Goal: Information Seeking & Learning: Learn about a topic

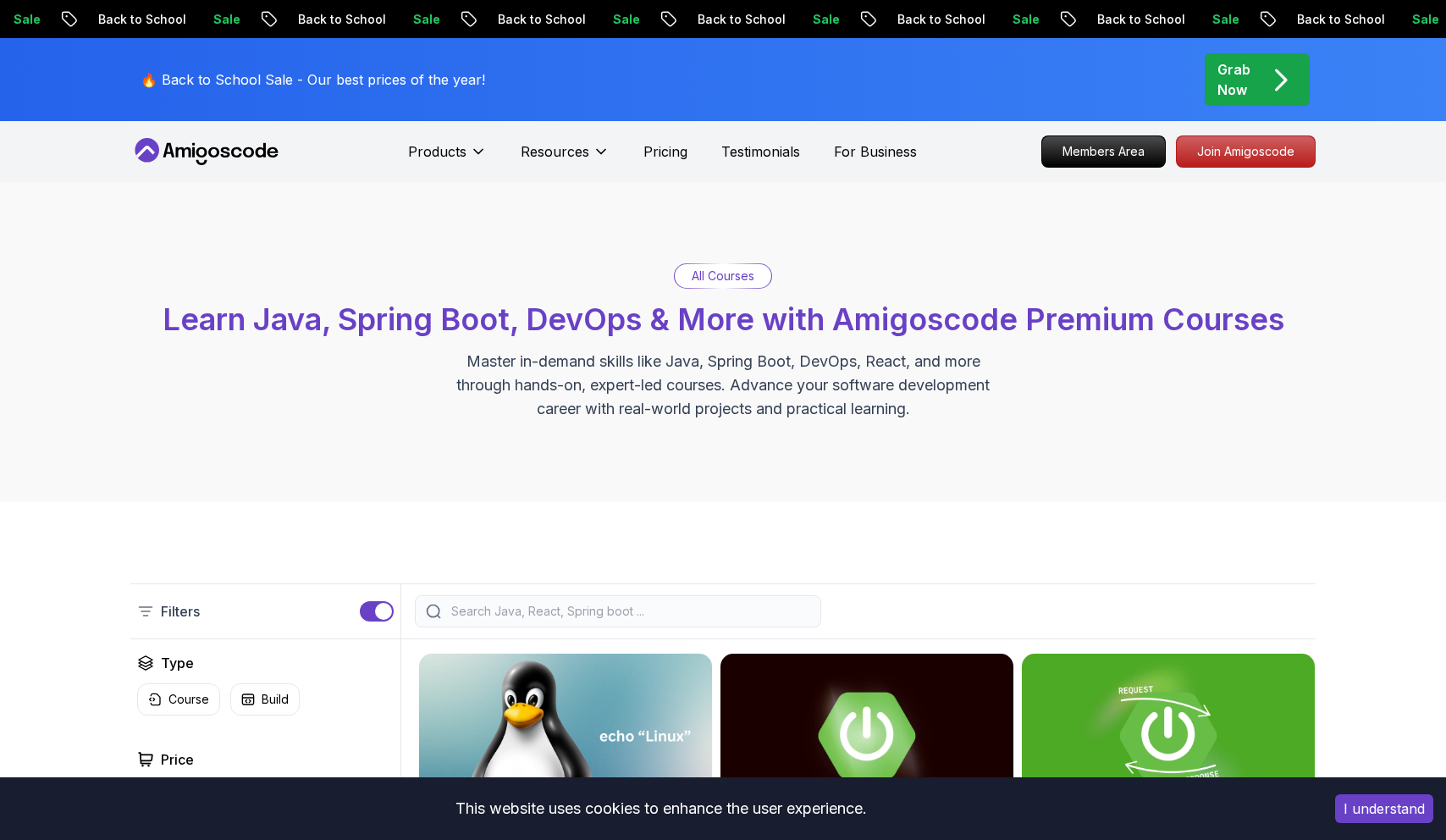
scroll to position [345, 0]
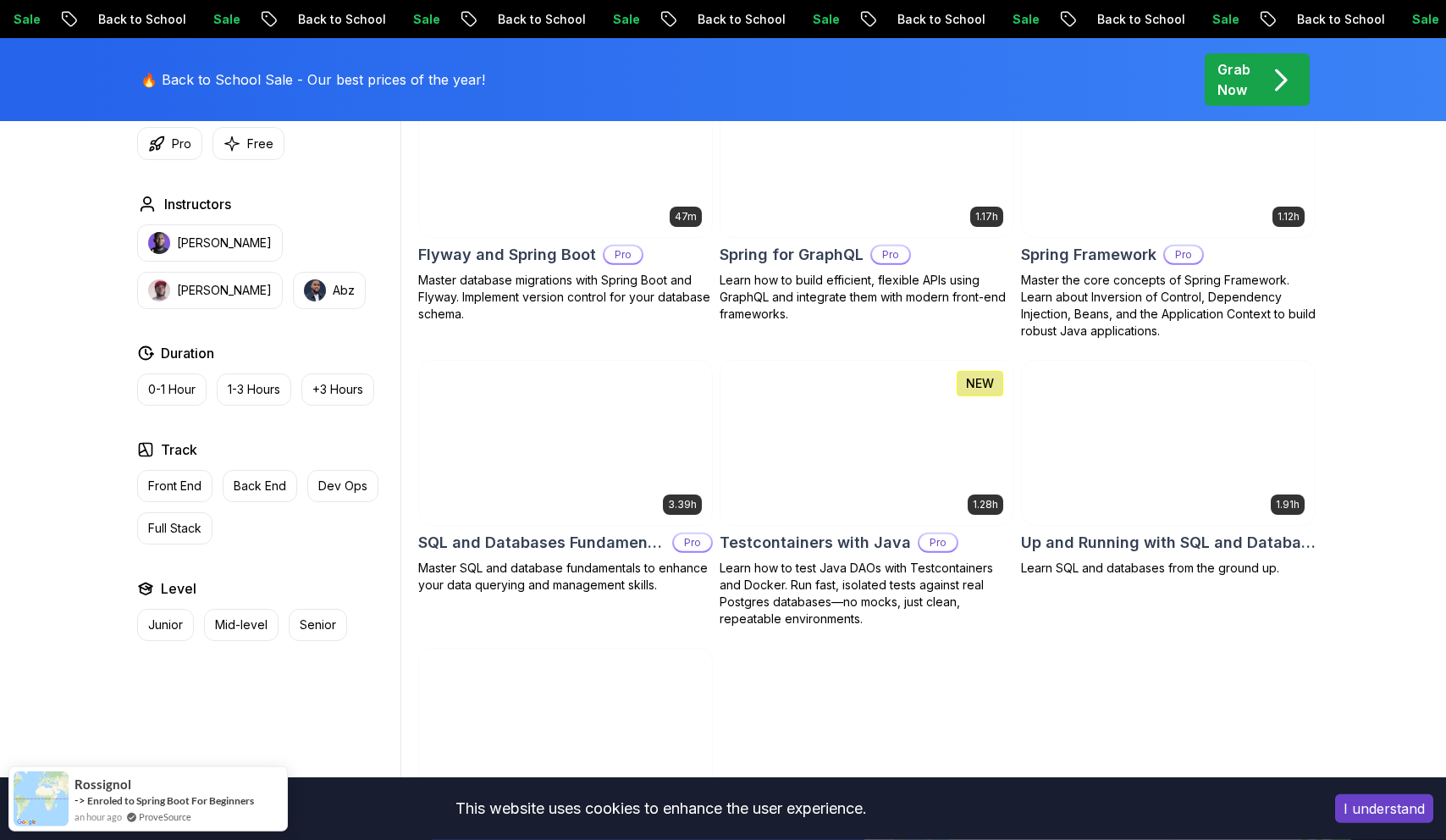
scroll to position [4662, 0]
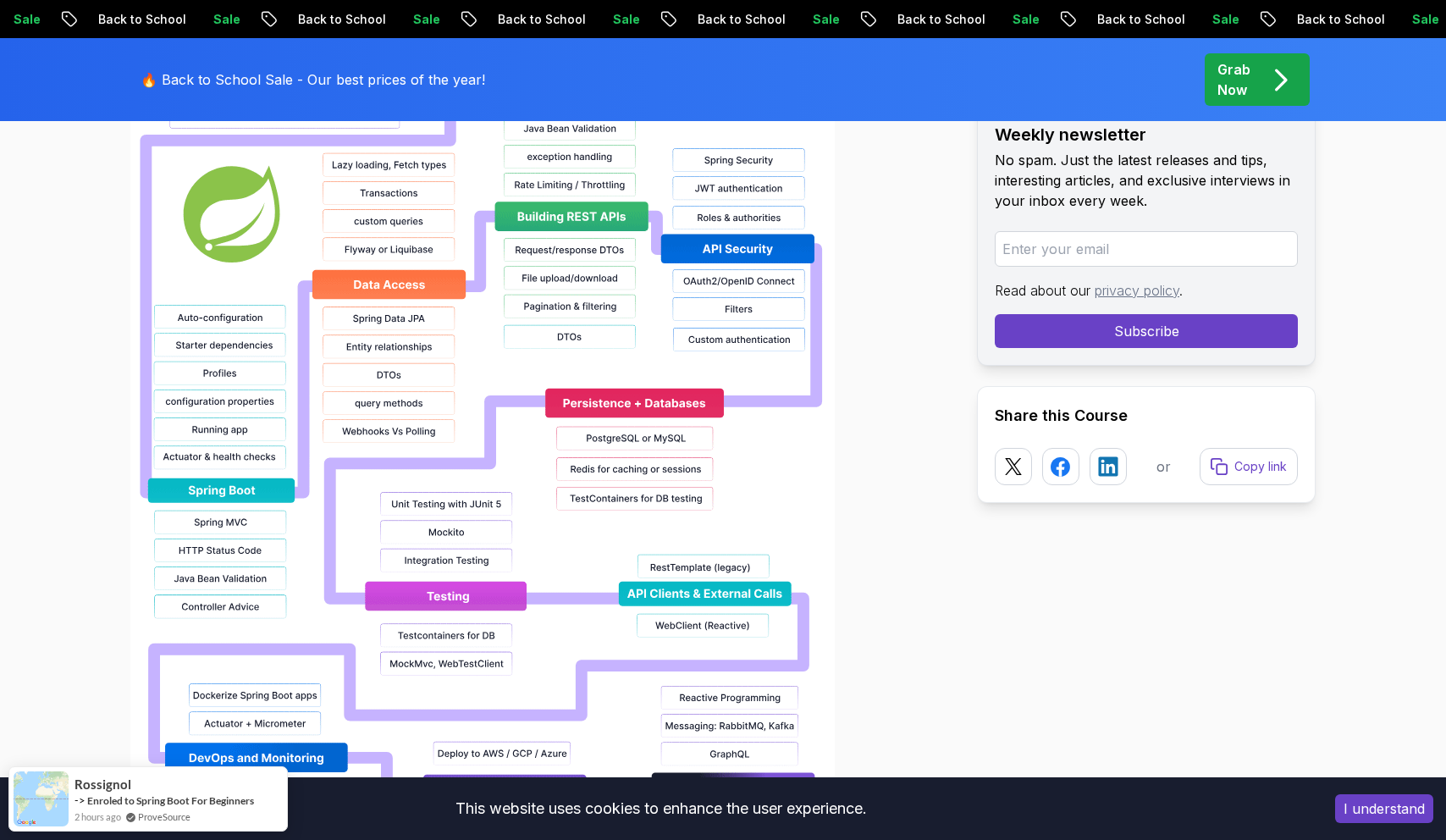
scroll to position [1986, 0]
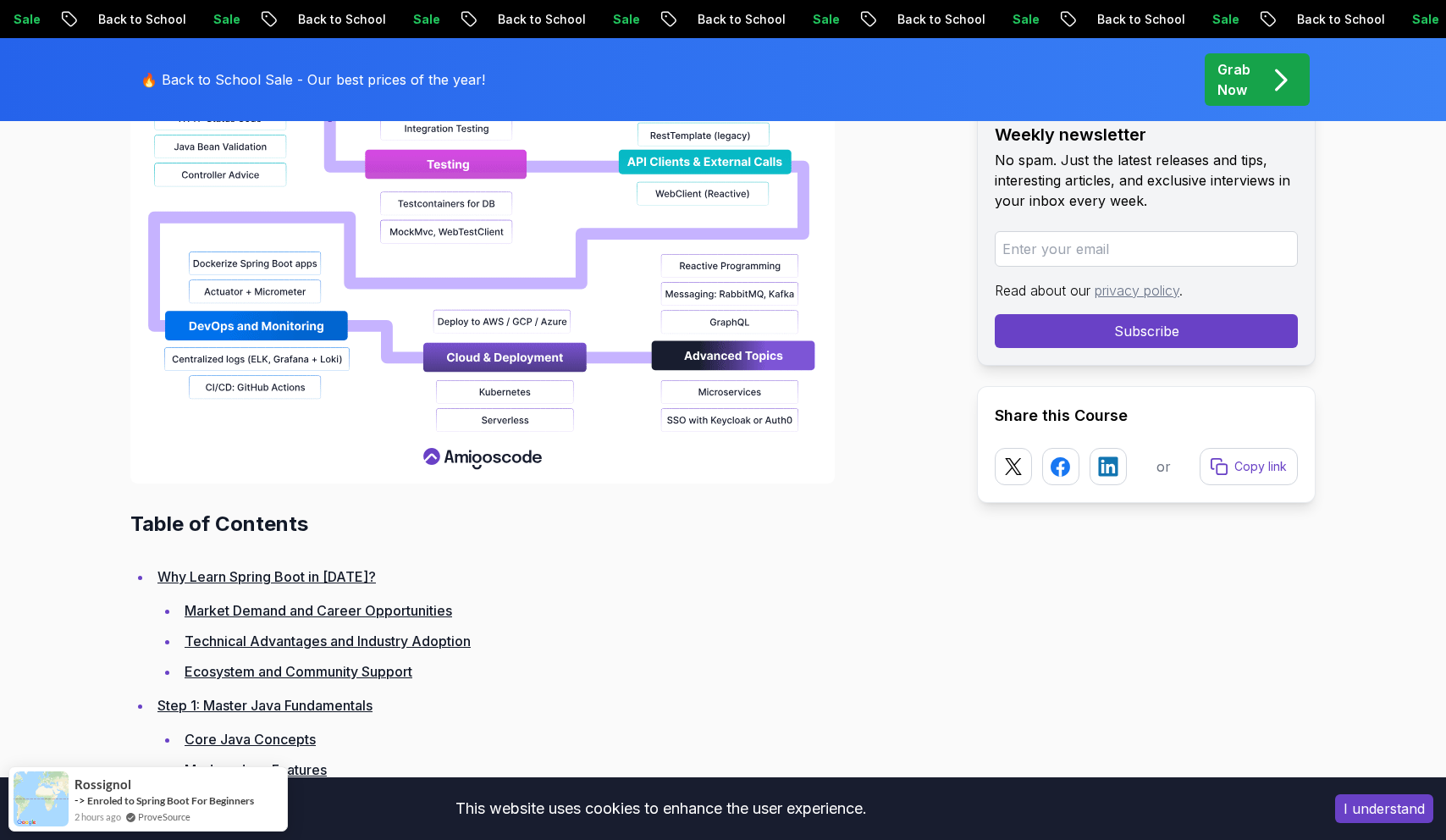
click at [232, 572] on link "Why Learn Spring Boot in 2025?" at bounding box center [266, 576] width 218 height 17
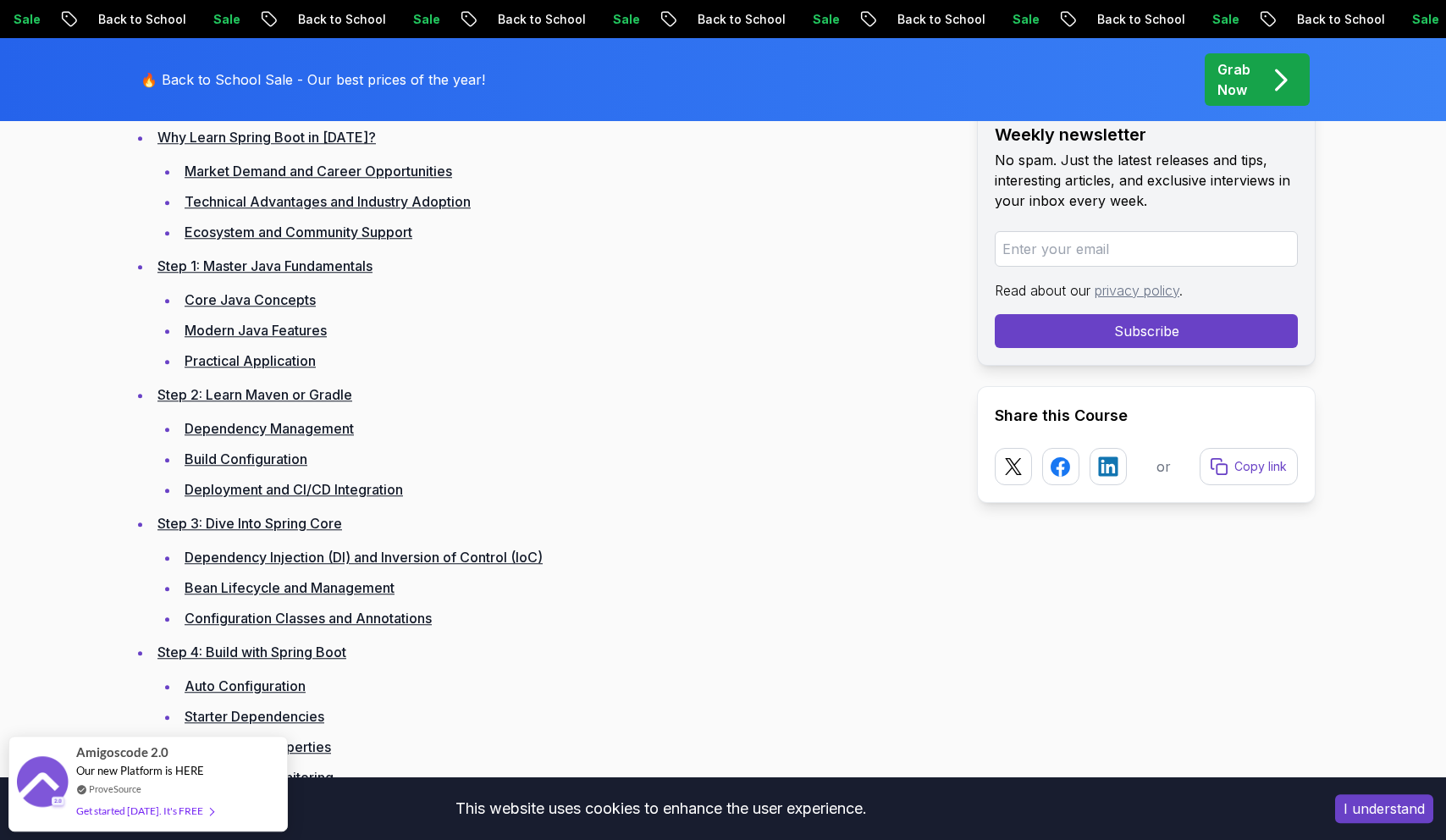
scroll to position [2334, 0]
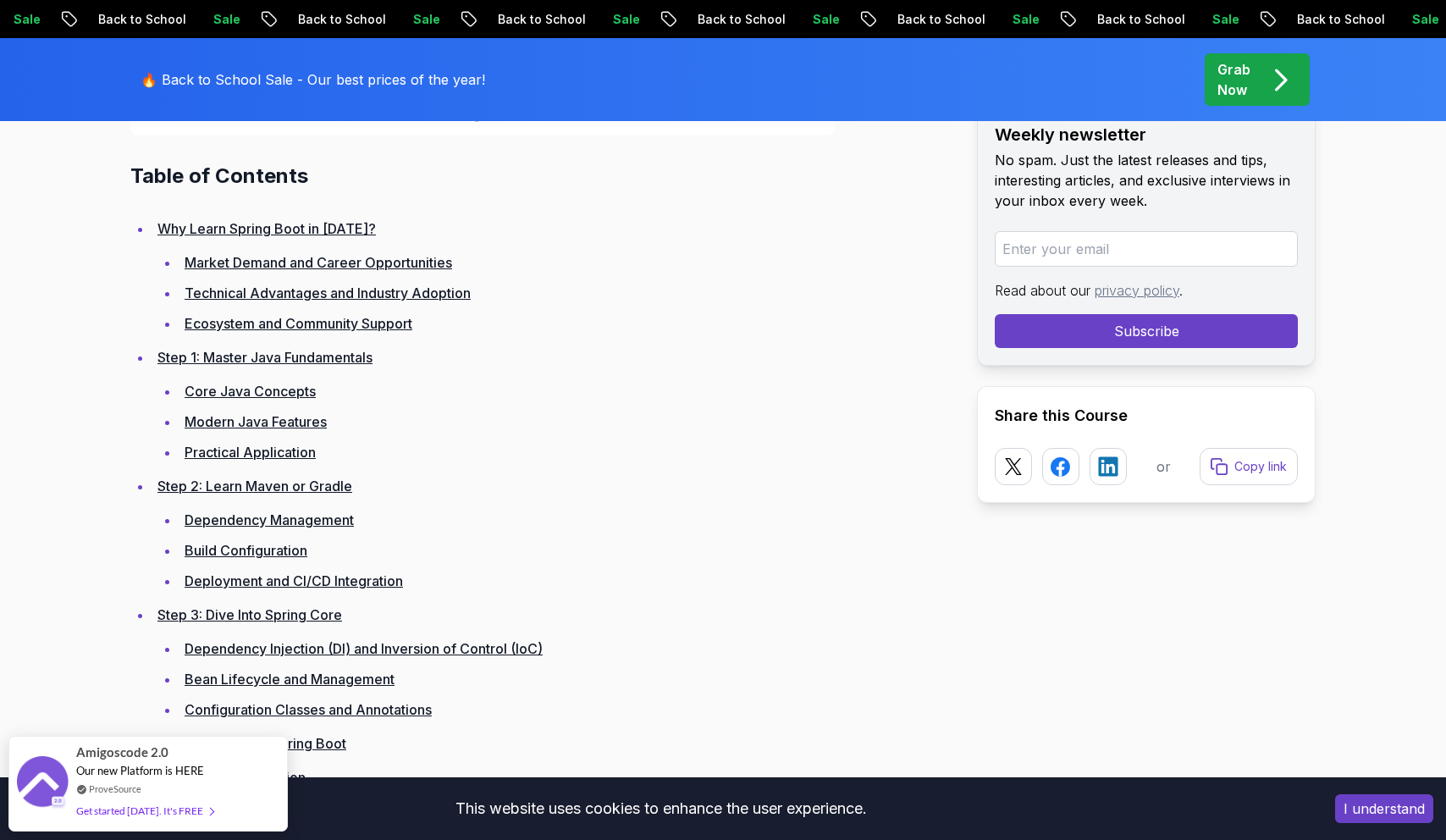
click at [265, 389] on link "Core Java Concepts" at bounding box center [250, 391] width 131 height 17
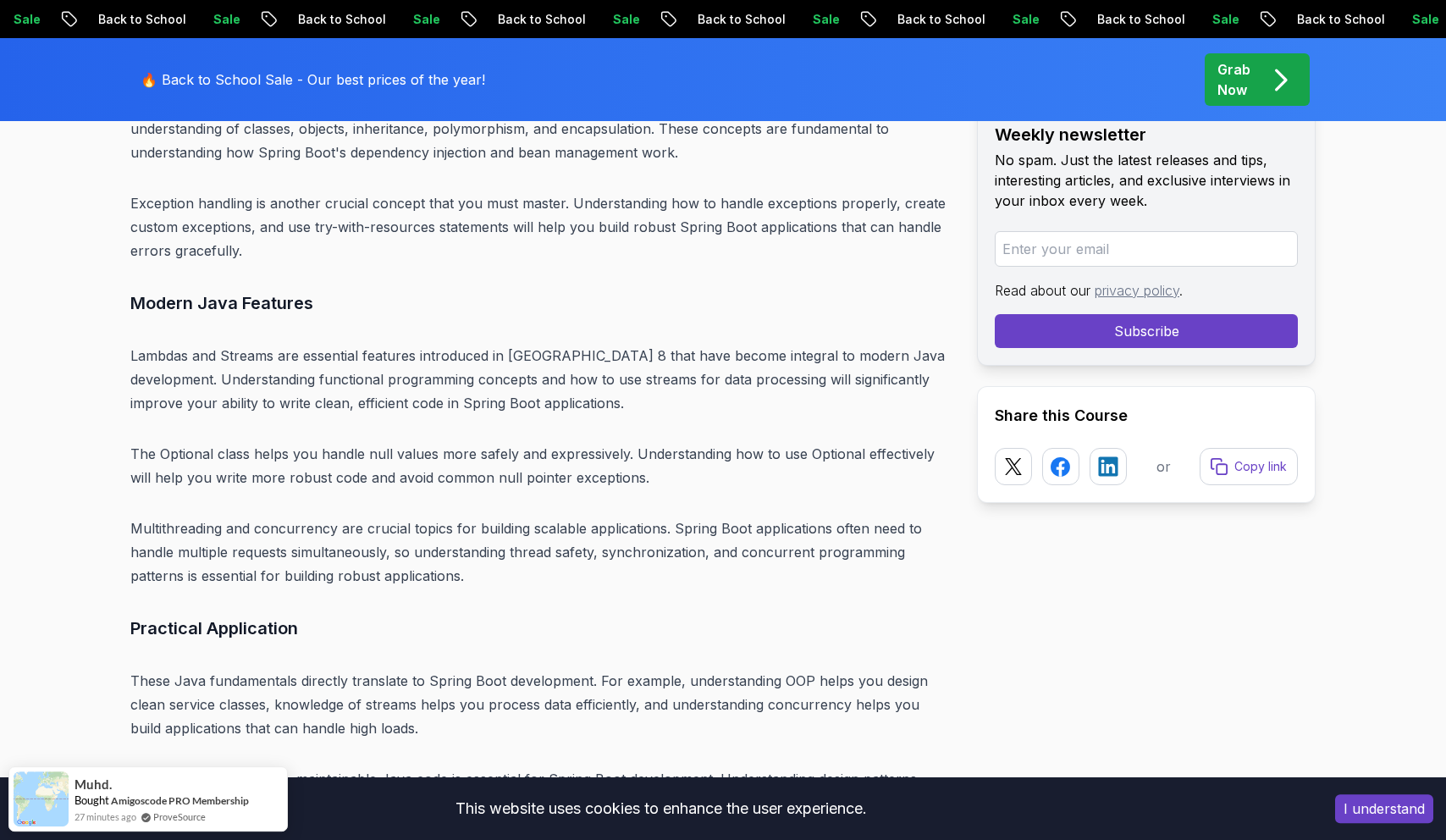
scroll to position [6558, 0]
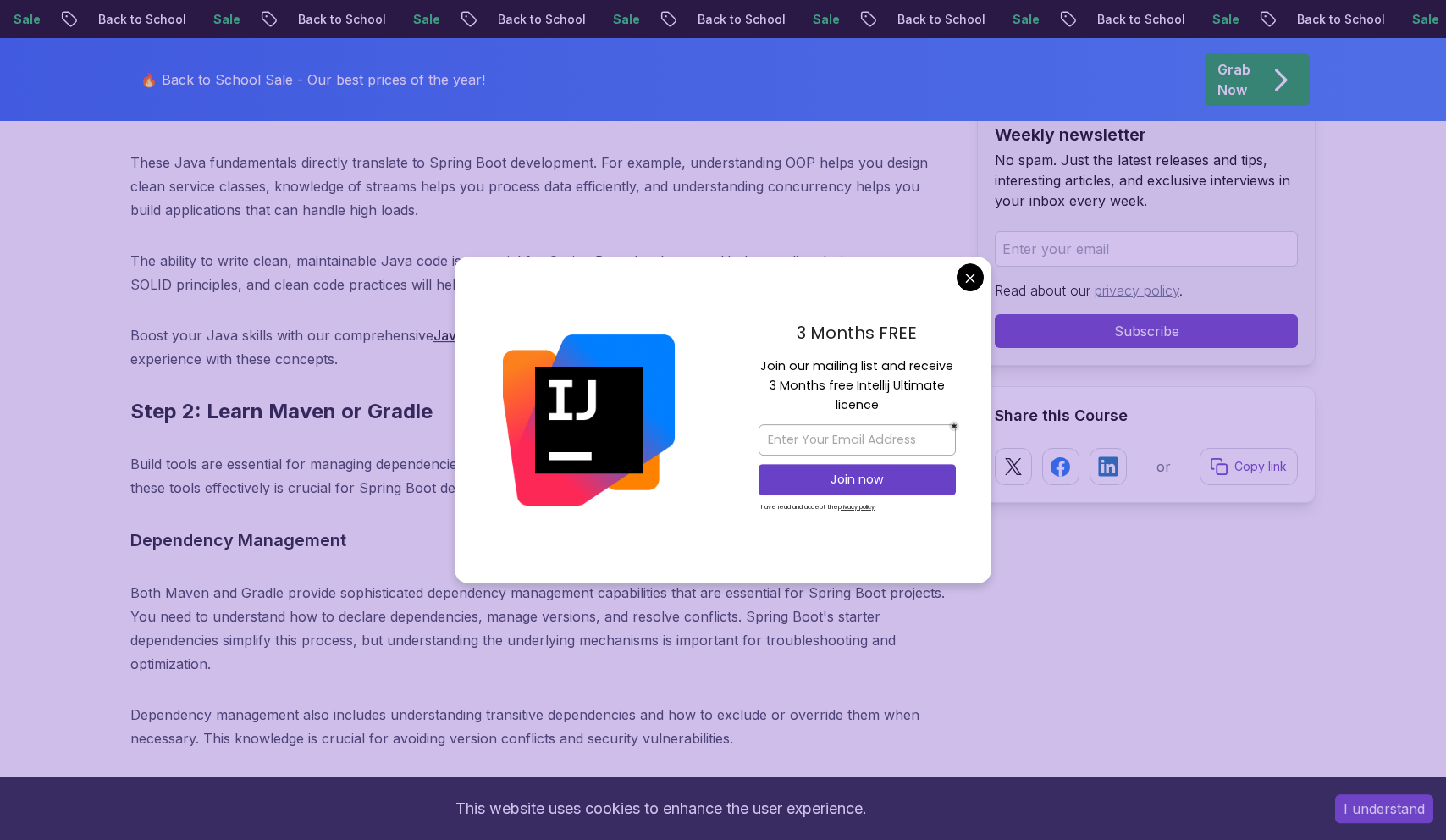
click at [529, 273] on div at bounding box center [589, 420] width 268 height 327
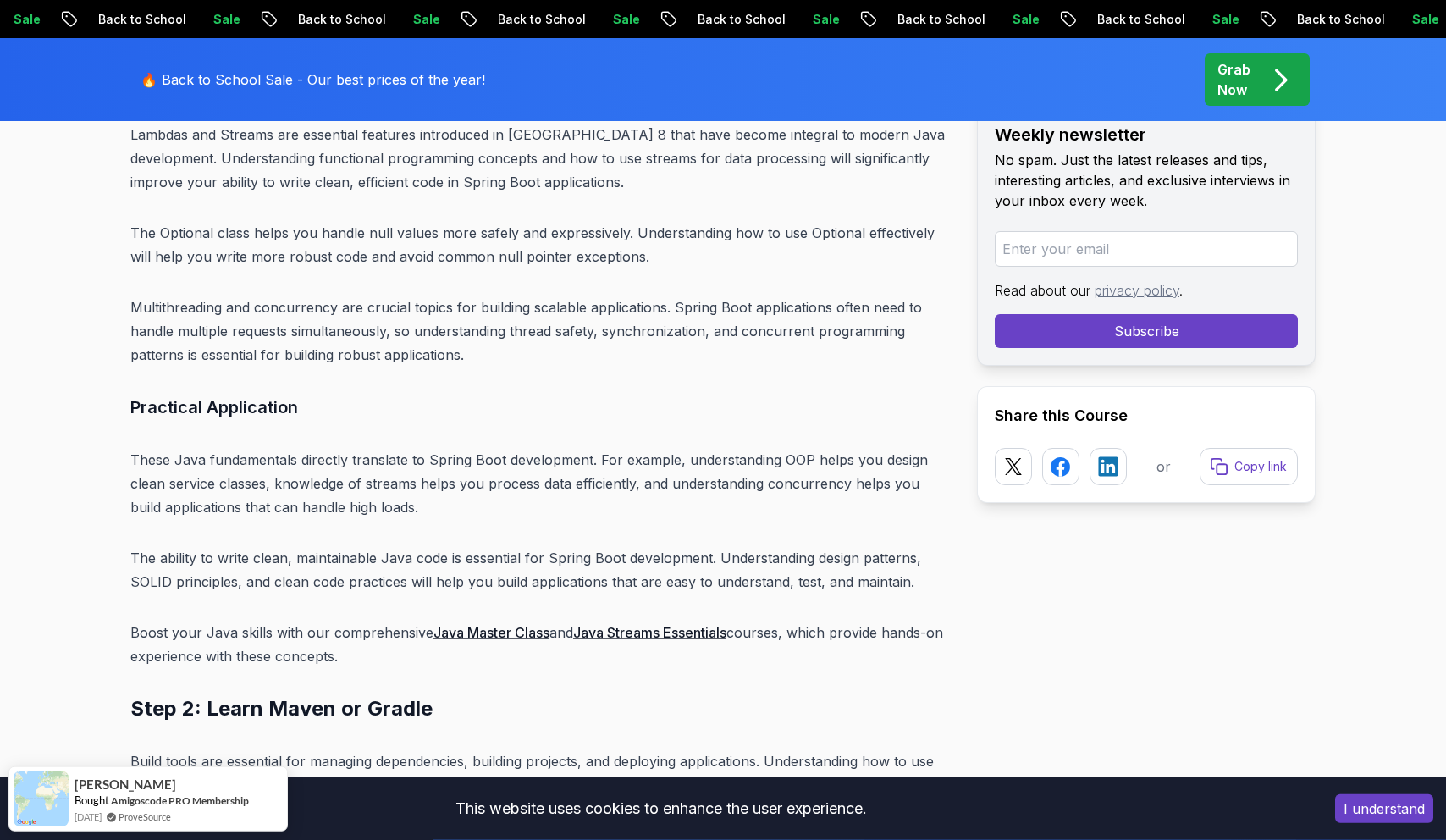
scroll to position [6385, 0]
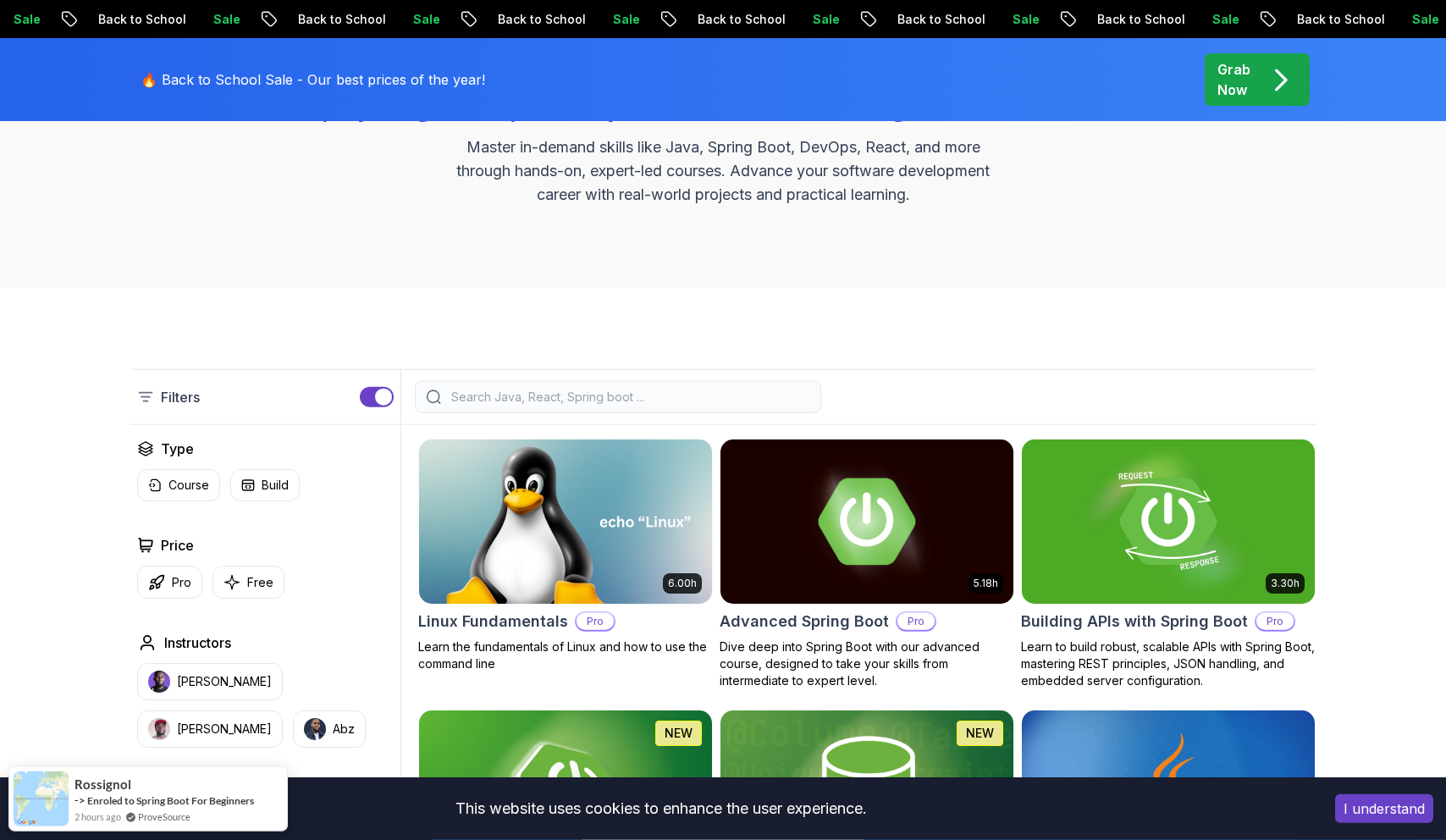
scroll to position [432, 0]
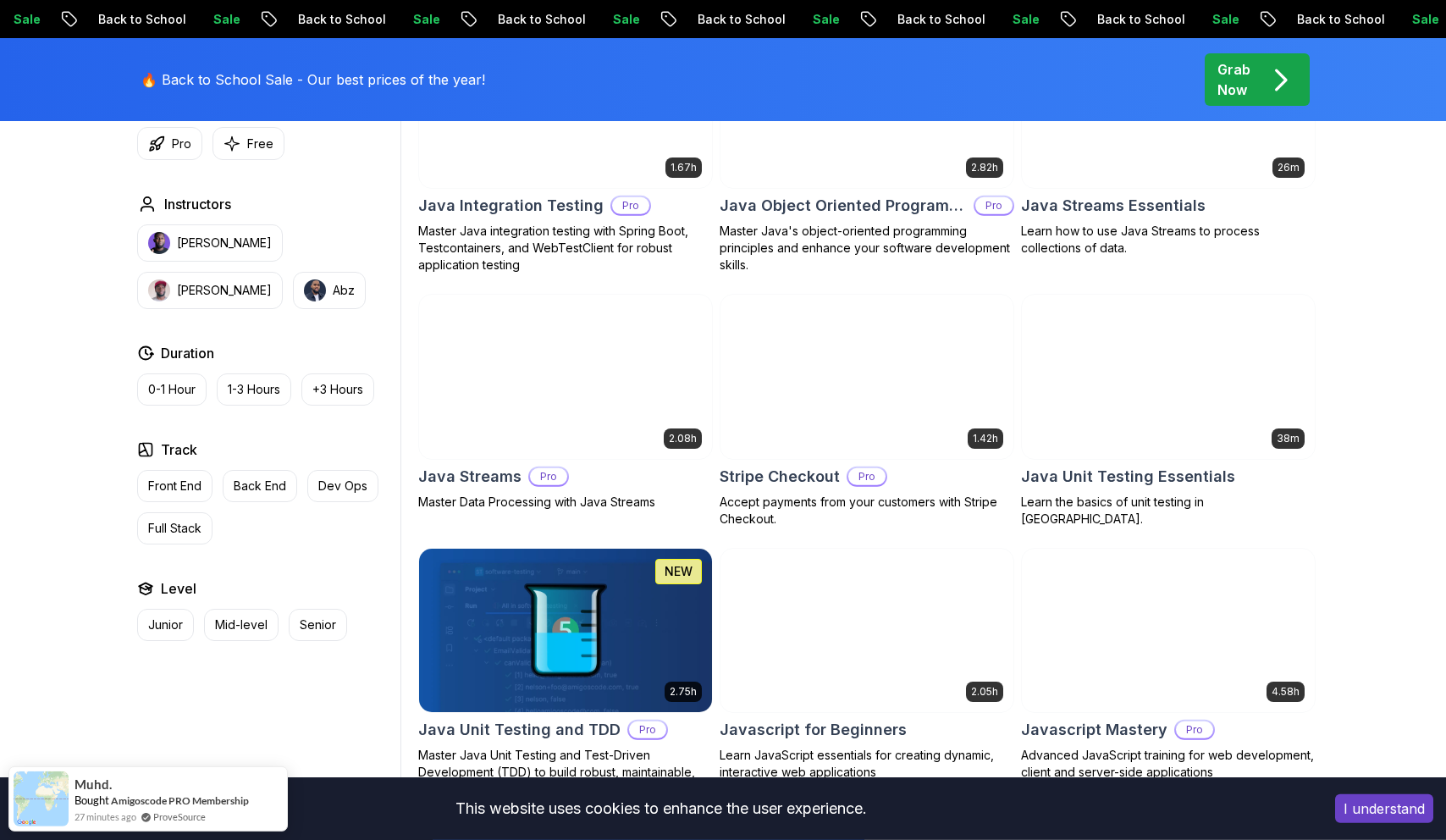
scroll to position [2849, 0]
